Goal: Complete application form: Complete application form

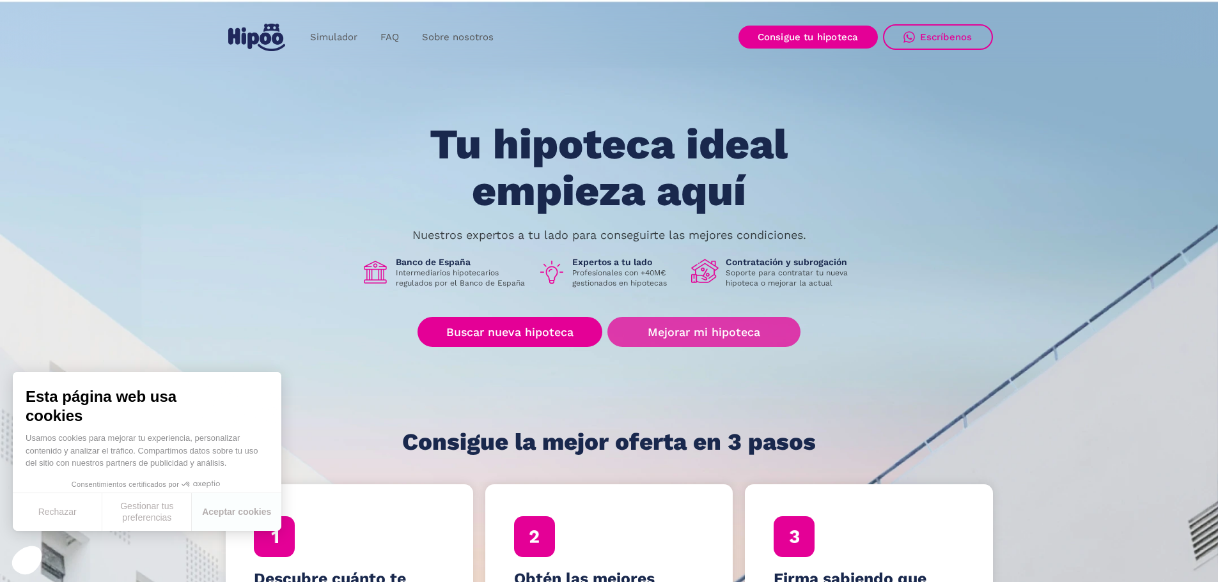
click at [674, 332] on link "Mejorar mi hipoteca" at bounding box center [703, 332] width 192 height 30
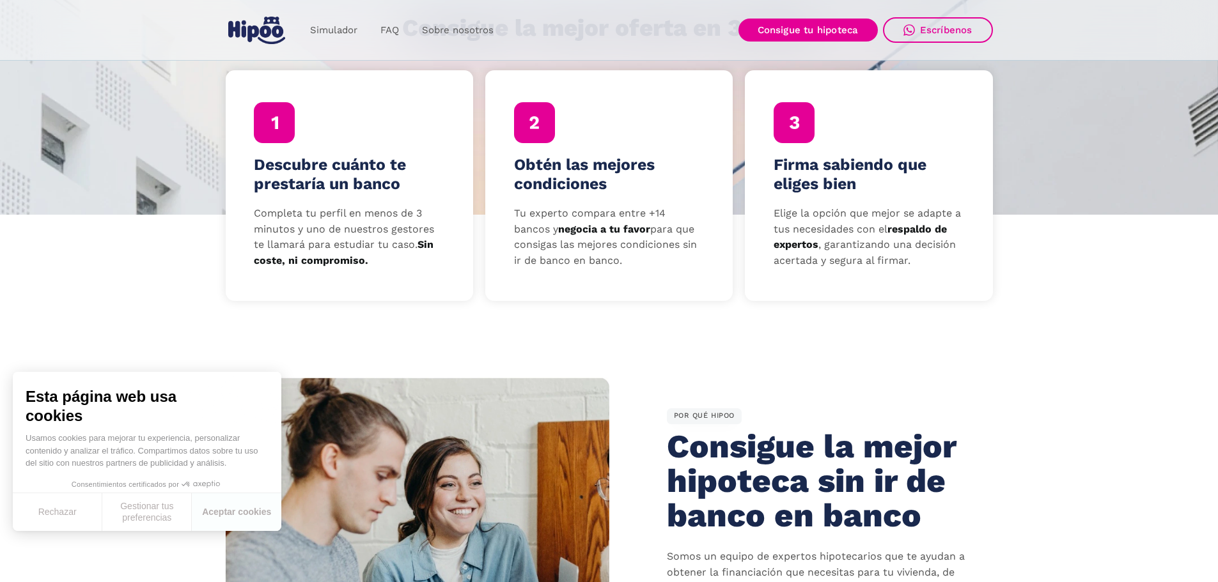
scroll to position [426, 0]
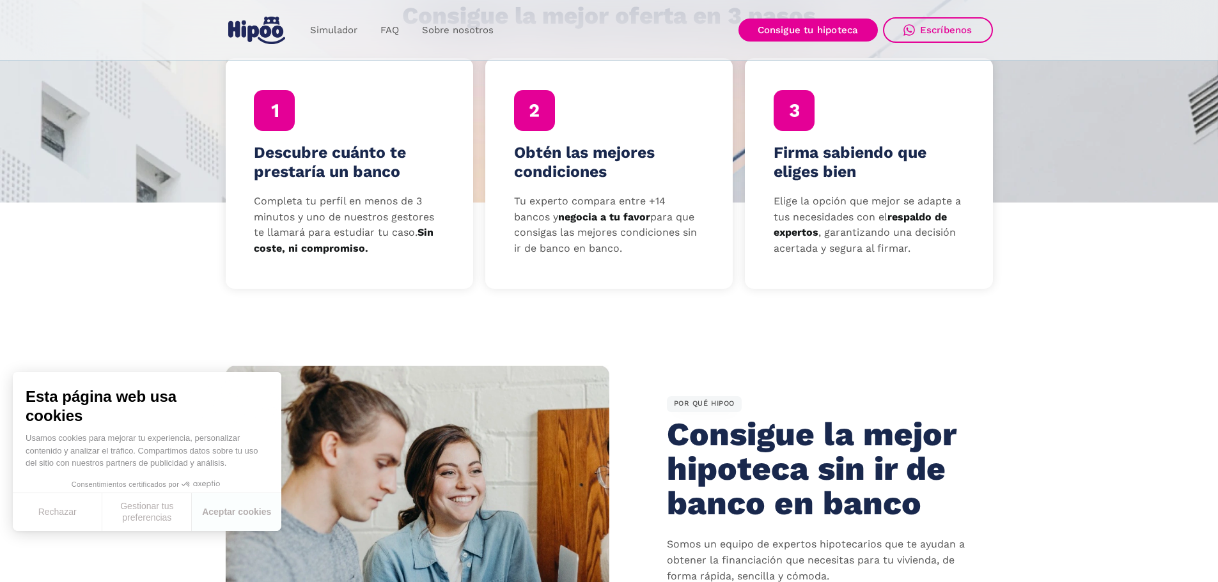
click at [1071, 225] on section "Descubre cuánto te prestaría un banco Completa tu perfil en menos de 3 minutos …" at bounding box center [609, 265] width 1218 height 124
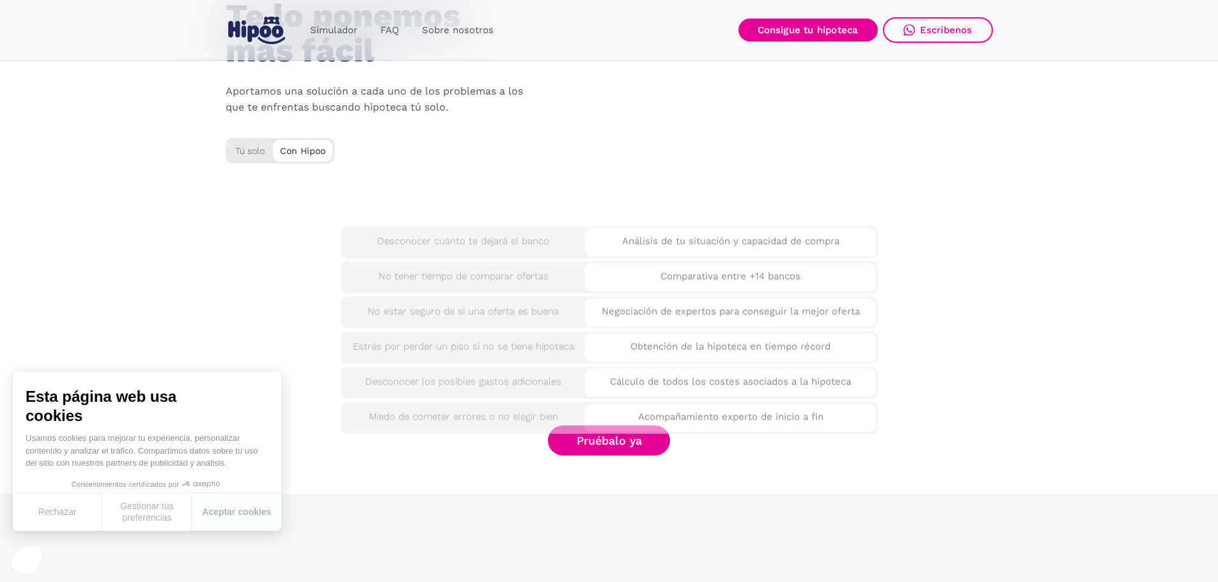
scroll to position [2130, 0]
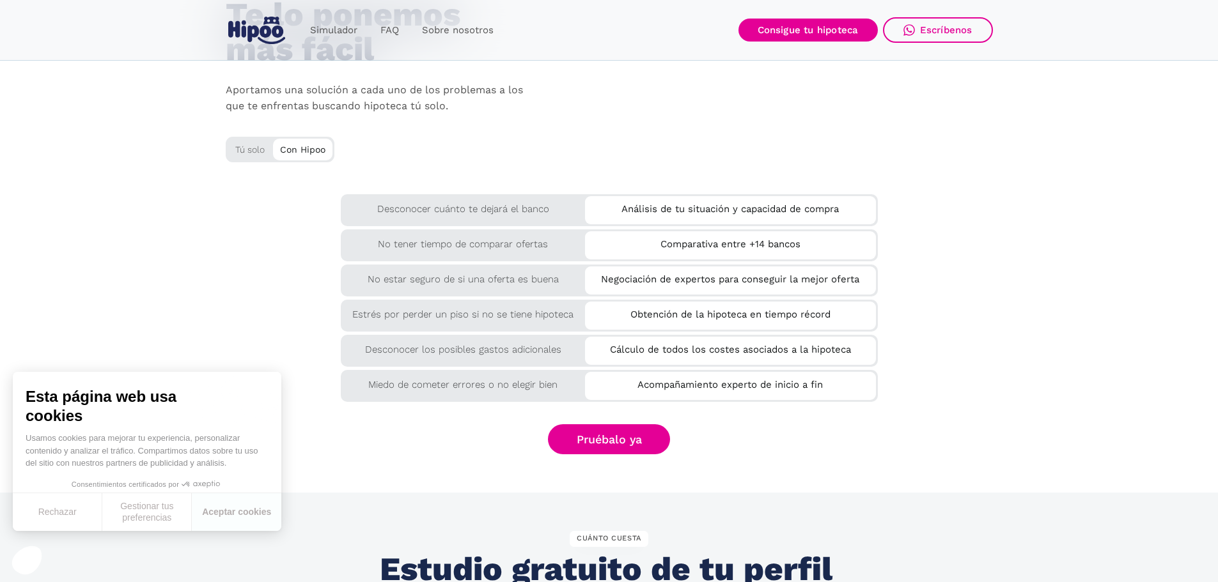
click at [258, 153] on div "Tú solo" at bounding box center [280, 147] width 109 height 21
click at [291, 145] on div "Con Hipoo" at bounding box center [302, 148] width 59 height 19
click at [298, 150] on div "Con Hipoo" at bounding box center [302, 148] width 59 height 19
click at [241, 146] on div "Tú solo" at bounding box center [280, 147] width 109 height 21
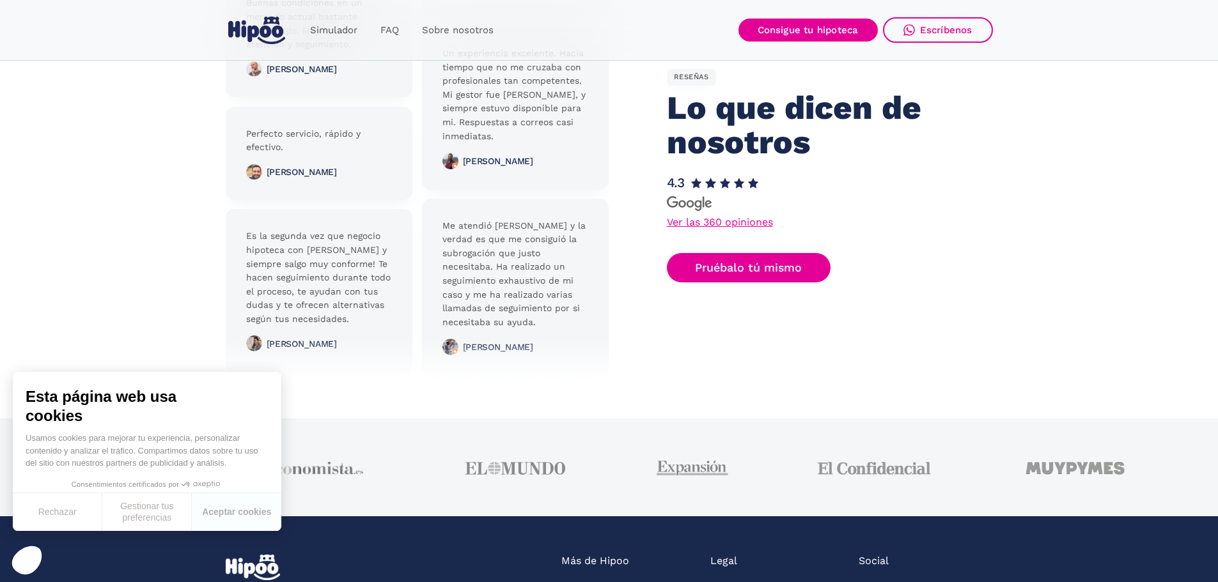
scroll to position [3191, 0]
